Goal: Task Accomplishment & Management: Manage account settings

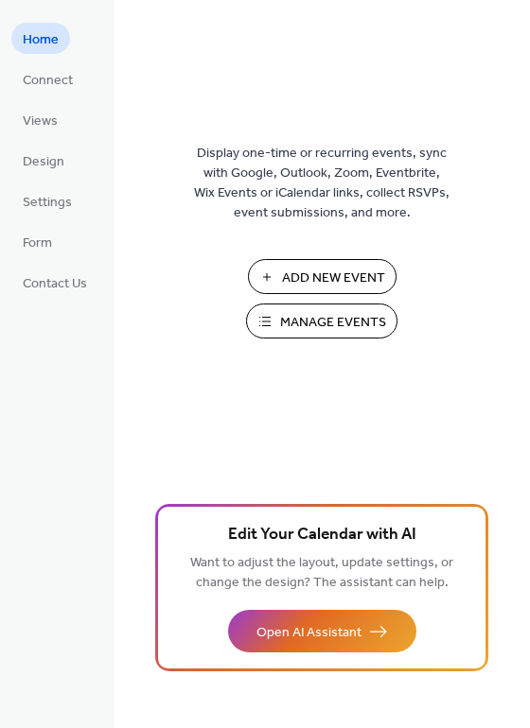
click at [307, 325] on span "Manage Events" at bounding box center [333, 323] width 106 height 20
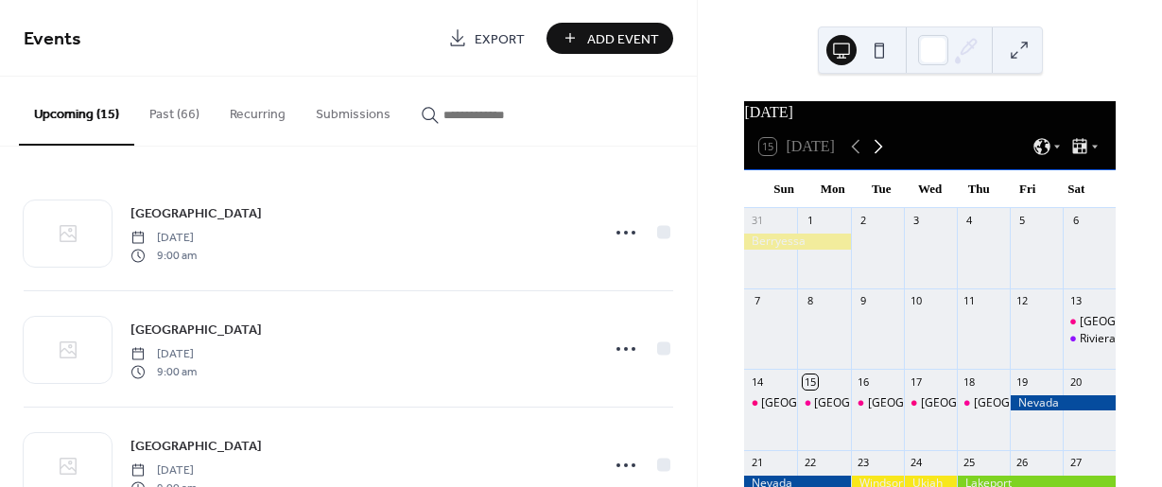
click at [882, 158] on icon at bounding box center [878, 146] width 23 height 23
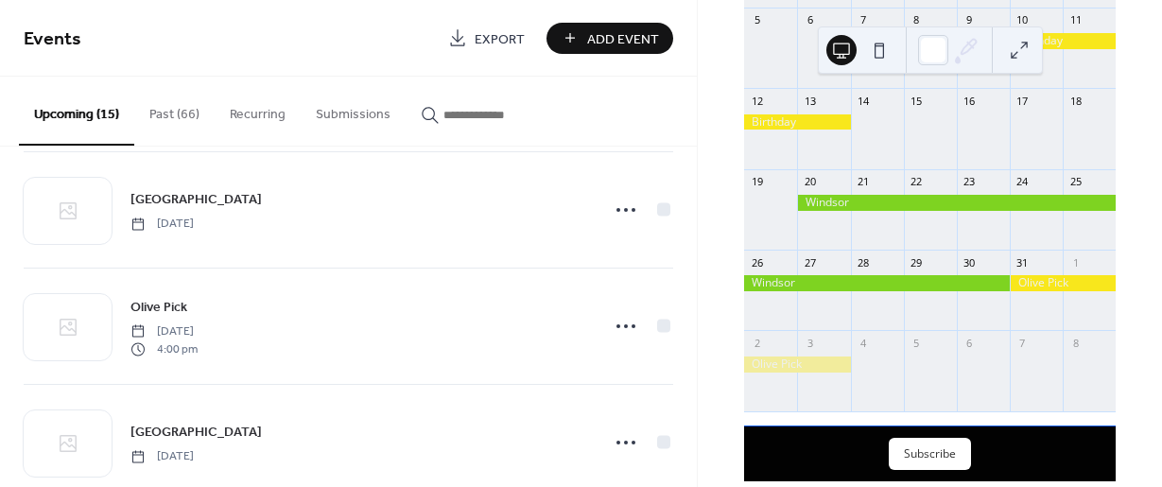
scroll to position [1159, 0]
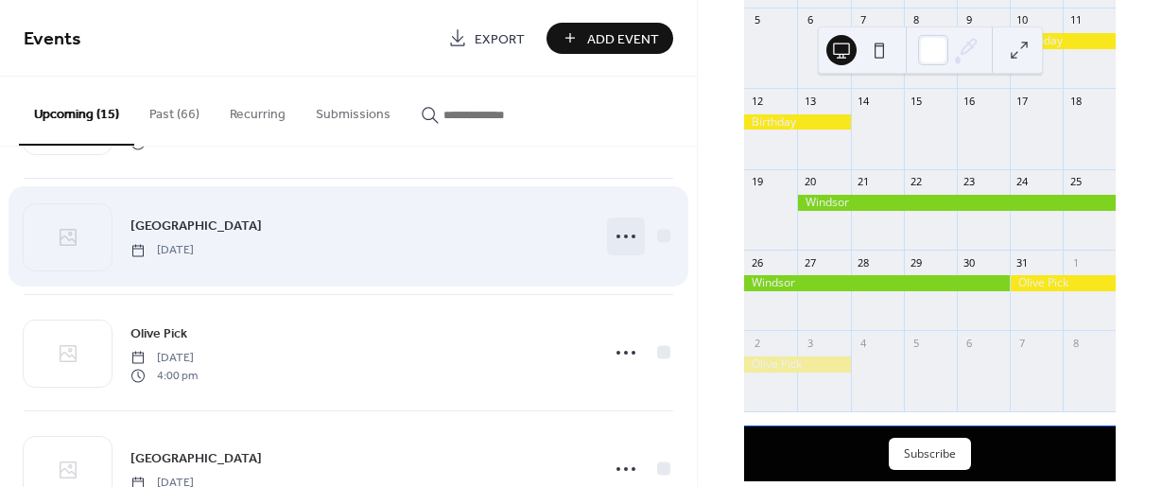
click at [617, 235] on circle at bounding box center [619, 237] width 4 height 4
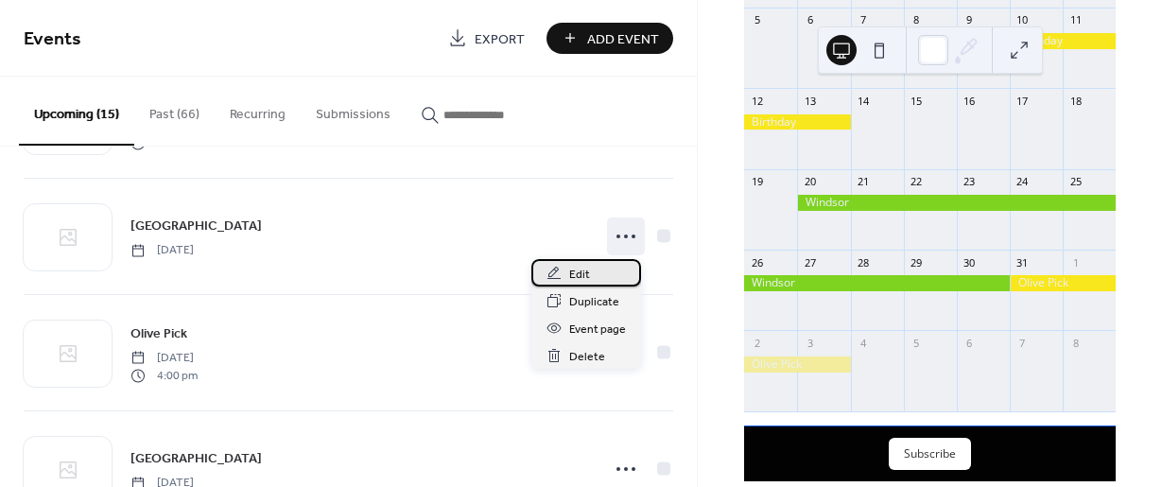
click at [584, 276] on span "Edit" at bounding box center [579, 275] width 21 height 20
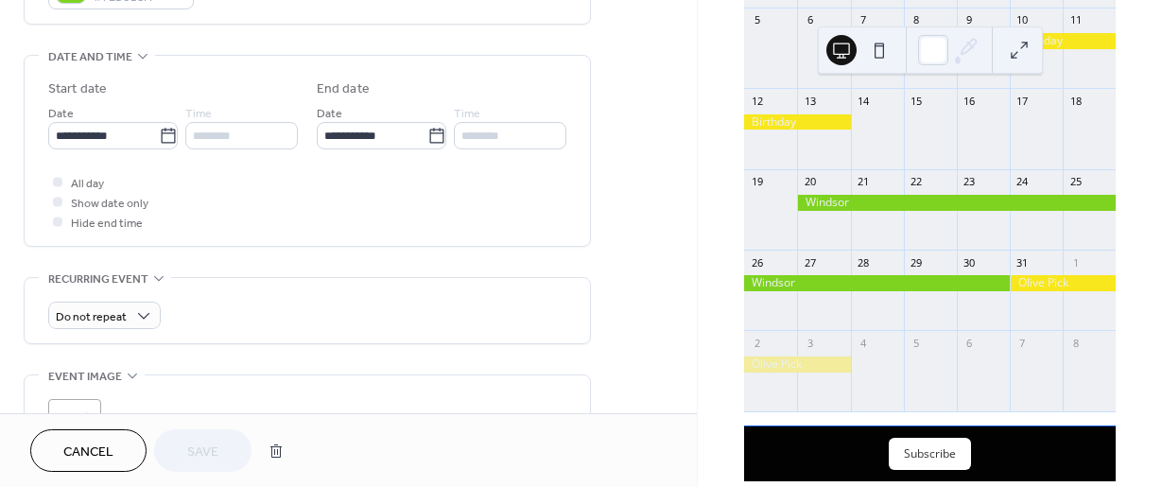
scroll to position [574, 0]
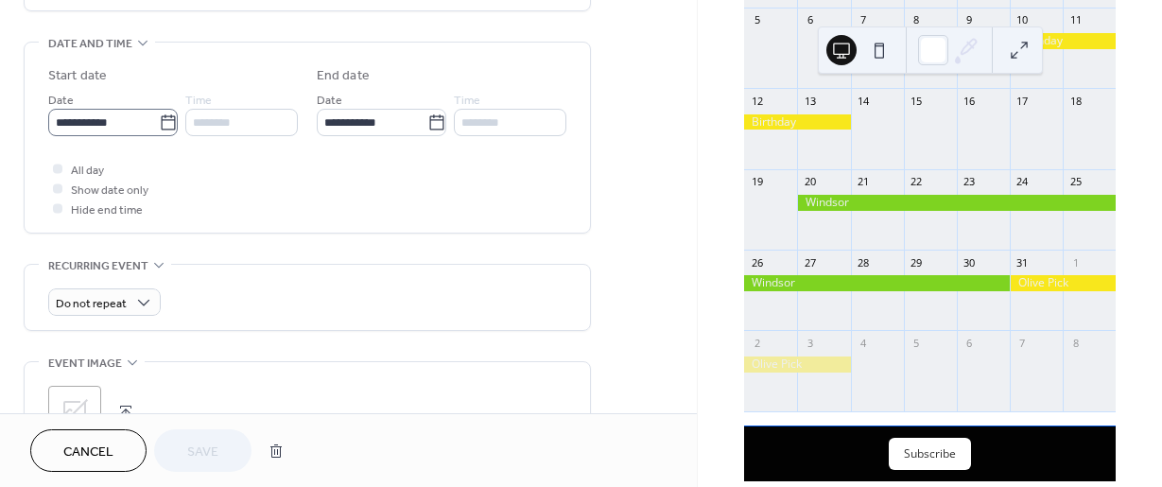
click at [160, 121] on icon at bounding box center [168, 122] width 19 height 19
click at [159, 121] on input "**********" at bounding box center [103, 122] width 111 height 27
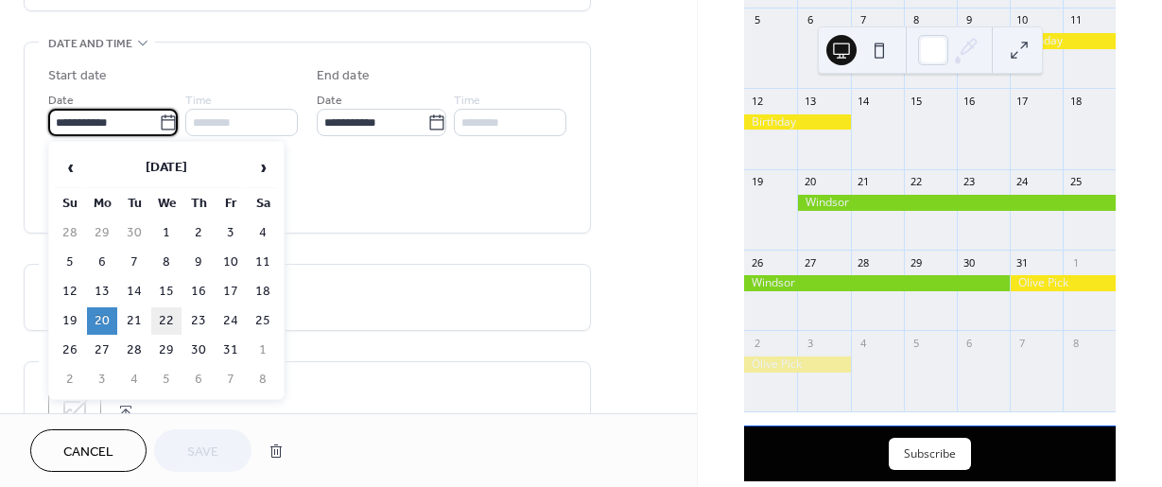
click at [173, 315] on td "22" at bounding box center [166, 320] width 30 height 27
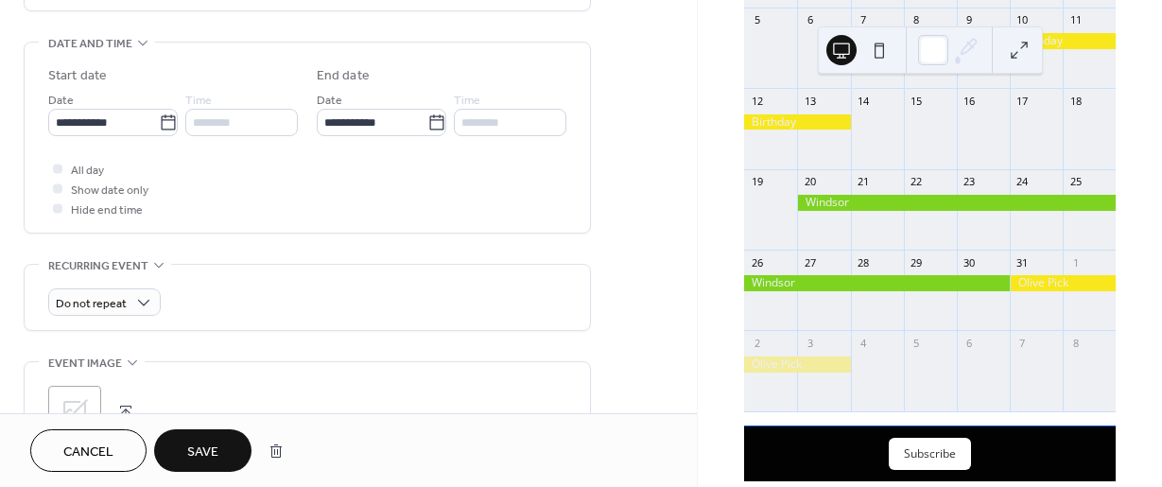
type input "**********"
click at [428, 124] on icon at bounding box center [436, 122] width 19 height 19
click at [427, 124] on input "**********" at bounding box center [372, 122] width 111 height 27
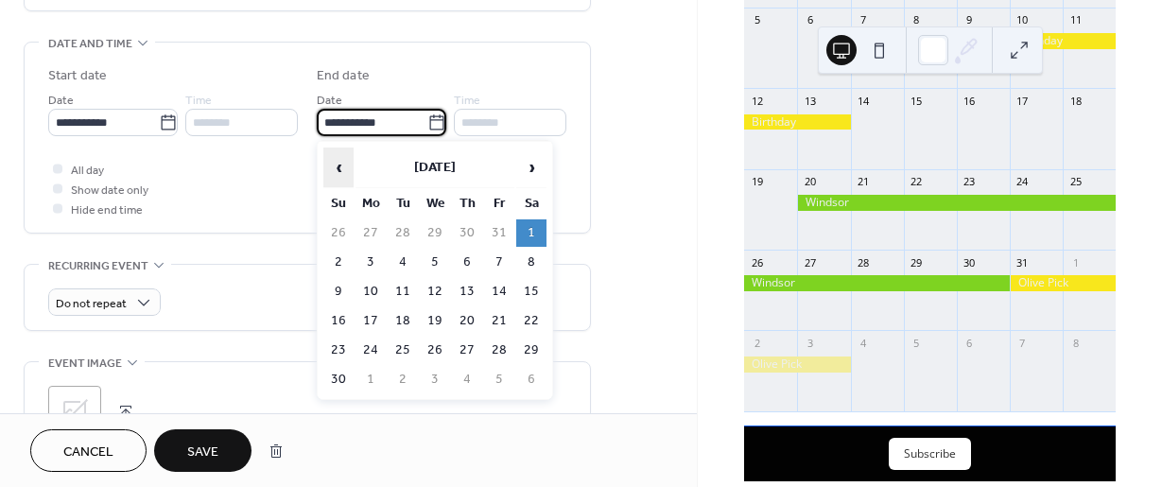
click at [339, 169] on span "‹" at bounding box center [338, 167] width 28 height 38
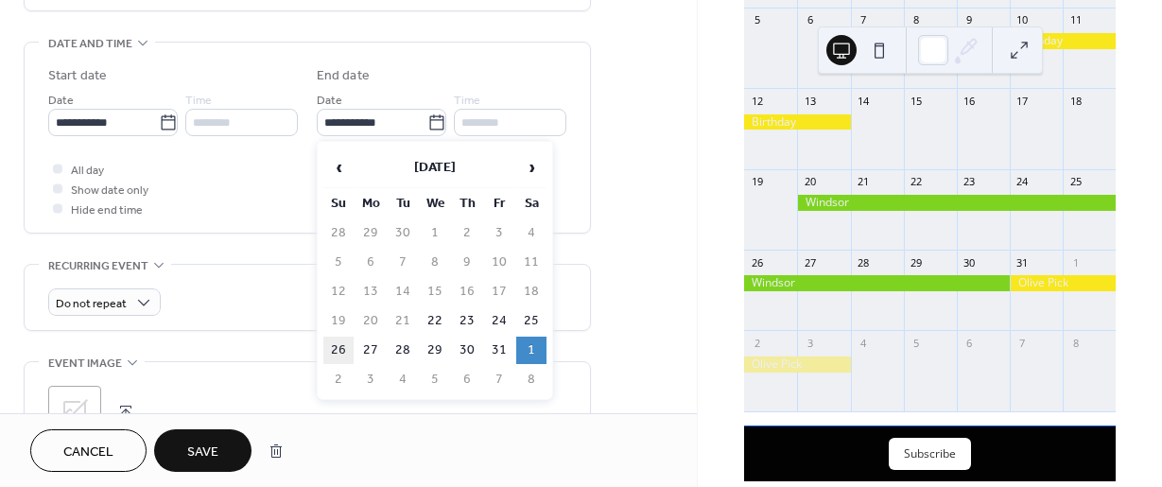
click at [339, 349] on td "26" at bounding box center [338, 350] width 30 height 27
type input "**********"
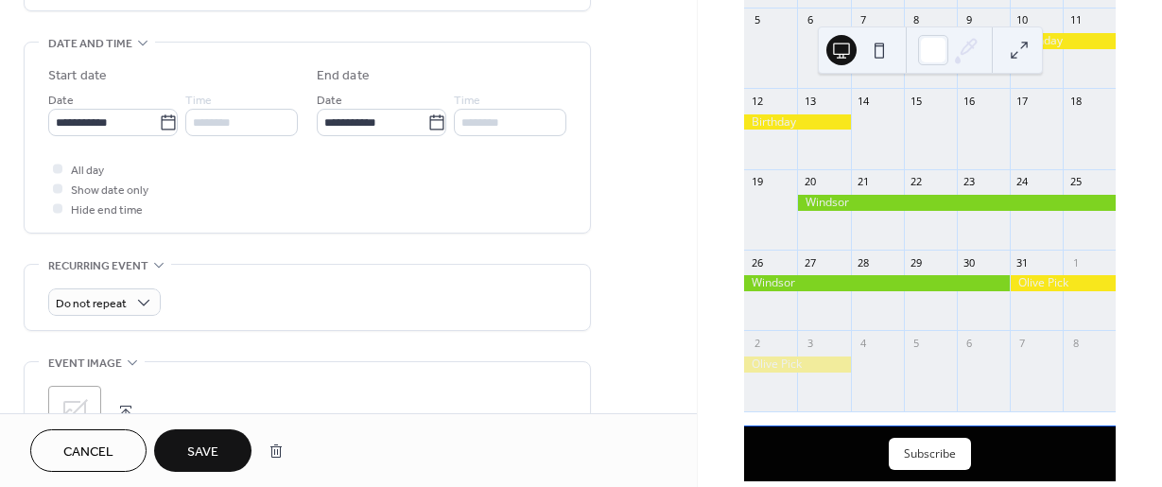
click at [223, 459] on button "Save" at bounding box center [202, 450] width 97 height 43
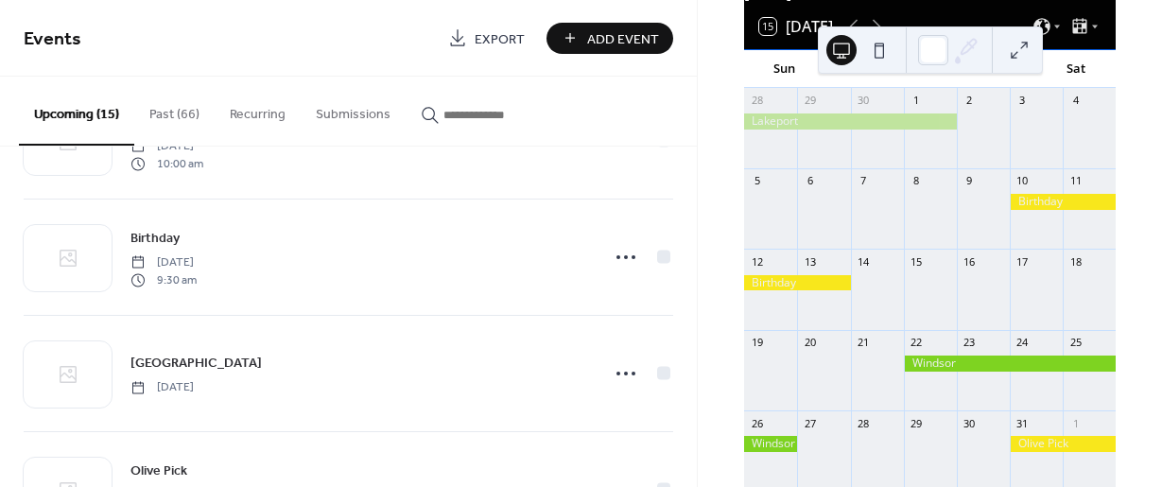
scroll to position [1028, 0]
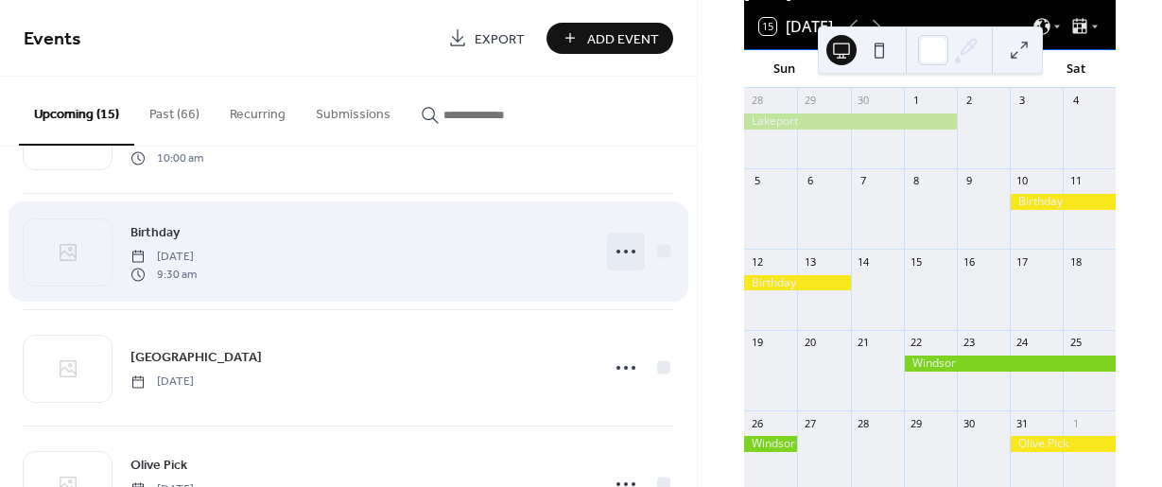
click at [622, 250] on icon at bounding box center [626, 251] width 30 height 30
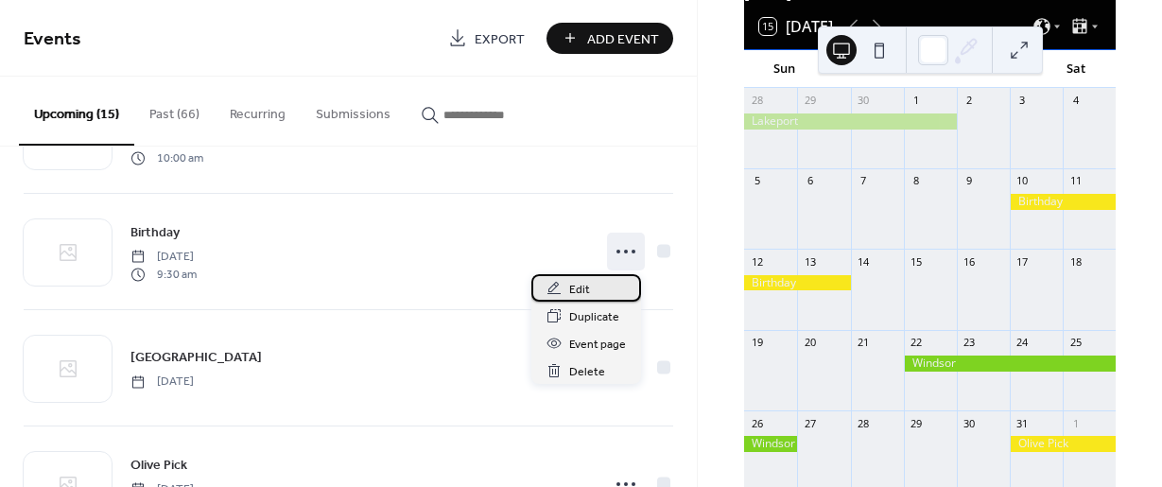
click at [572, 291] on span "Edit" at bounding box center [579, 290] width 21 height 20
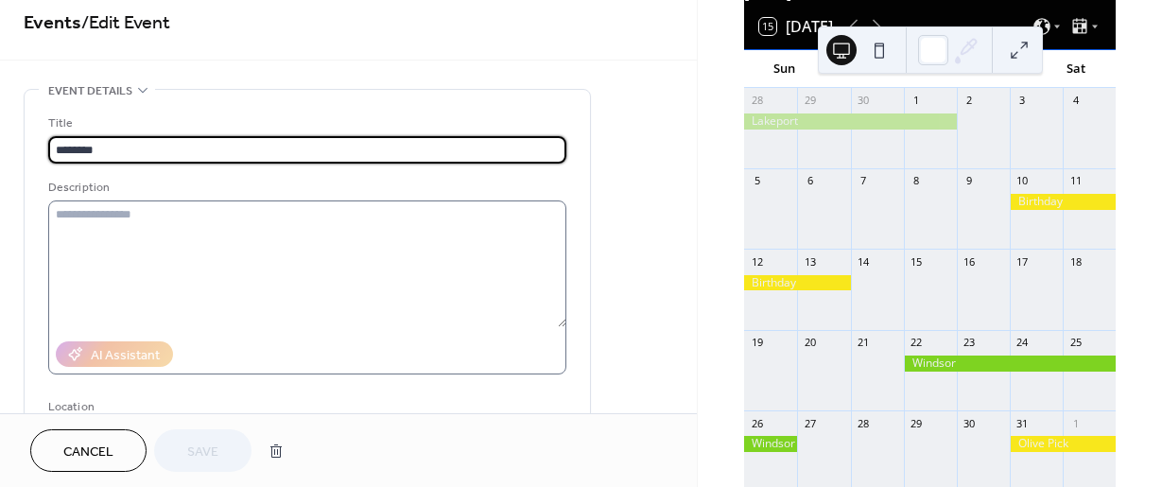
scroll to position [15, 0]
click at [104, 454] on span "Cancel" at bounding box center [88, 453] width 50 height 20
